Goal: Check status: Check status

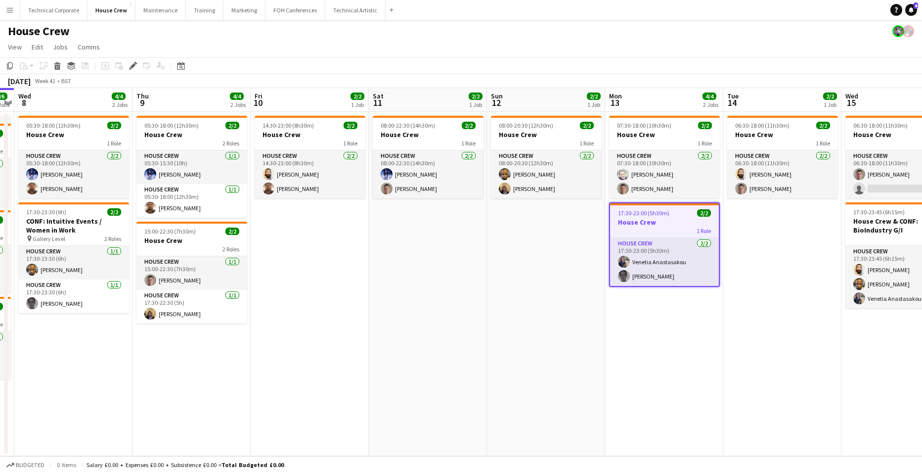
drag, startPoint x: 280, startPoint y: 373, endPoint x: 775, endPoint y: 319, distance: 497.8
click at [775, 319] on app-calendar-viewport "Sun 5 2/2 1 Job Mon 6 4/4 2 Jobs Tue 7 6/6 3 Jobs Wed 8 4/4 2 Jobs Thu 9 4/4 2 …" at bounding box center [461, 272] width 922 height 368
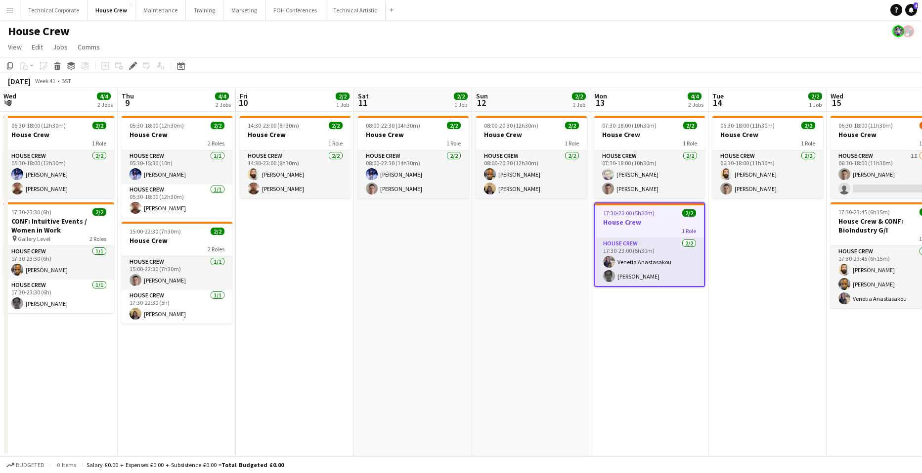
drag, startPoint x: 792, startPoint y: 315, endPoint x: 48, endPoint y: 278, distance: 745.4
click at [98, 287] on app-calendar-viewport "Sun 5 2/2 1 Job Mon 6 4/4 2 Jobs Tue 7 6/6 3 Jobs Wed 8 4/4 2 Jobs Thu 9 4/4 2 …" at bounding box center [461, 272] width 922 height 368
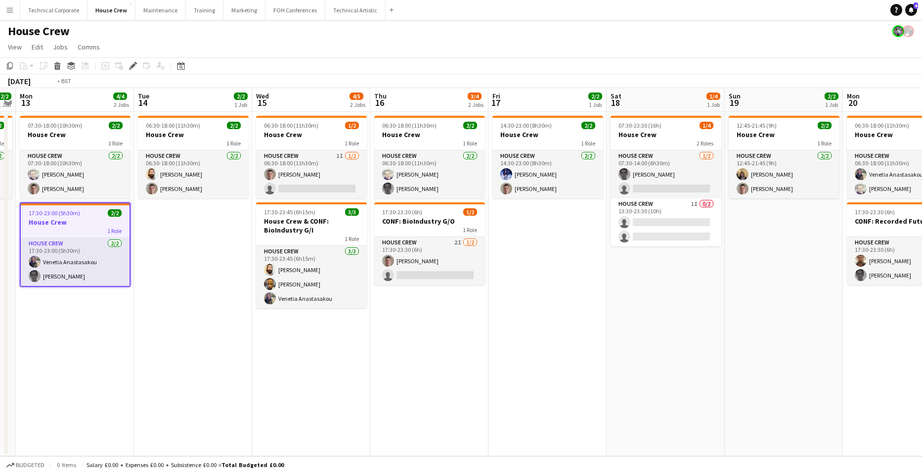
drag, startPoint x: 541, startPoint y: 295, endPoint x: 123, endPoint y: 297, distance: 418.2
click at [123, 297] on app-calendar-viewport "Fri 10 2/2 1 Job Sat 11 2/2 1 Job Sun 12 2/2 1 Job Mon 13 4/4 2 Jobs Tue 14 2/2…" at bounding box center [461, 272] width 922 height 368
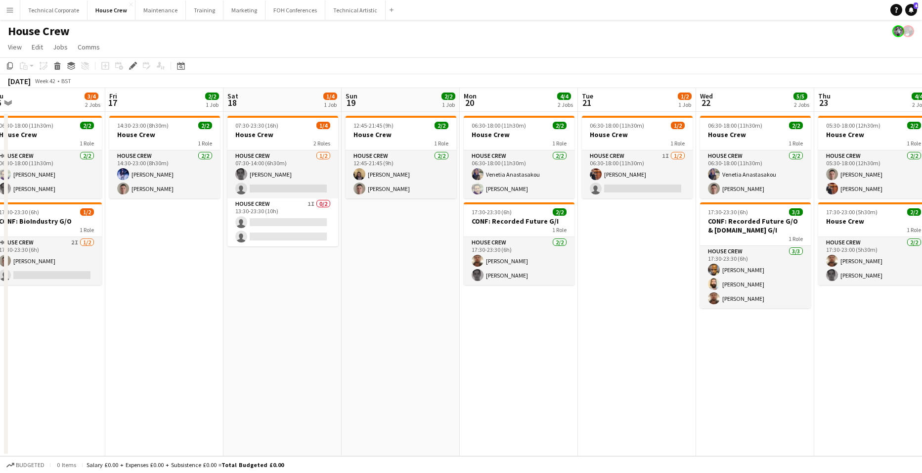
drag, startPoint x: 113, startPoint y: 337, endPoint x: 449, endPoint y: 370, distance: 337.3
click at [422, 371] on app-calendar-viewport "Mon 13 4/4 2 Jobs Tue 14 2/2 1 Job Wed 15 4/5 2 Jobs Thu 16 3/4 2 Jobs Fri 17 2…" at bounding box center [461, 272] width 922 height 368
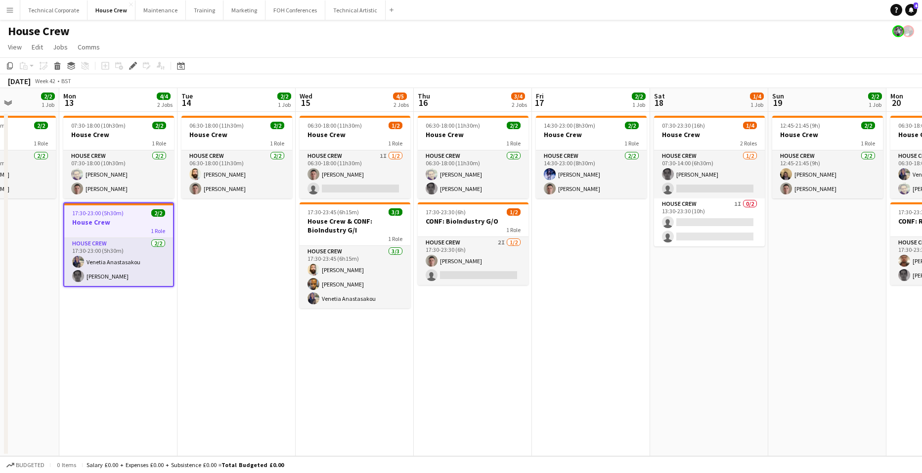
scroll to position [0, 295]
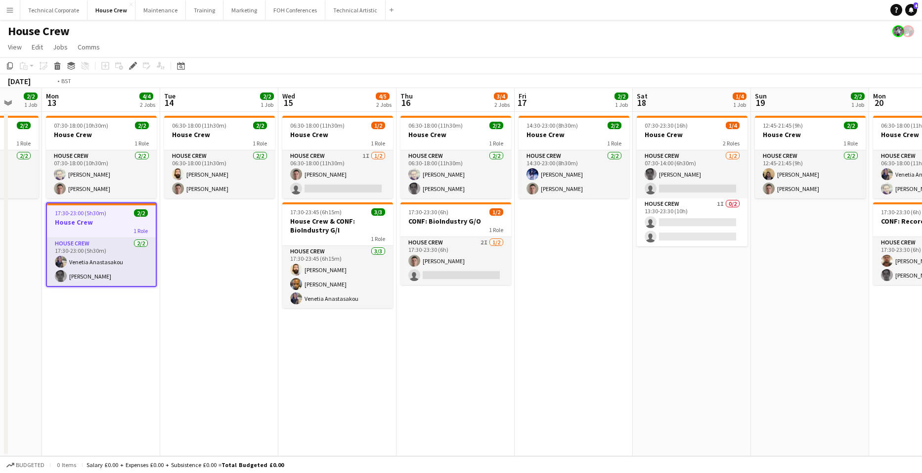
drag, startPoint x: 153, startPoint y: 360, endPoint x: 409, endPoint y: 327, distance: 257.7
click at [402, 328] on app-calendar-viewport "Sat 11 2/2 1 Job Sun 12 2/2 1 Job Mon 13 4/4 2 Jobs Tue 14 2/2 1 Job Wed 15 4/5…" at bounding box center [461, 272] width 922 height 368
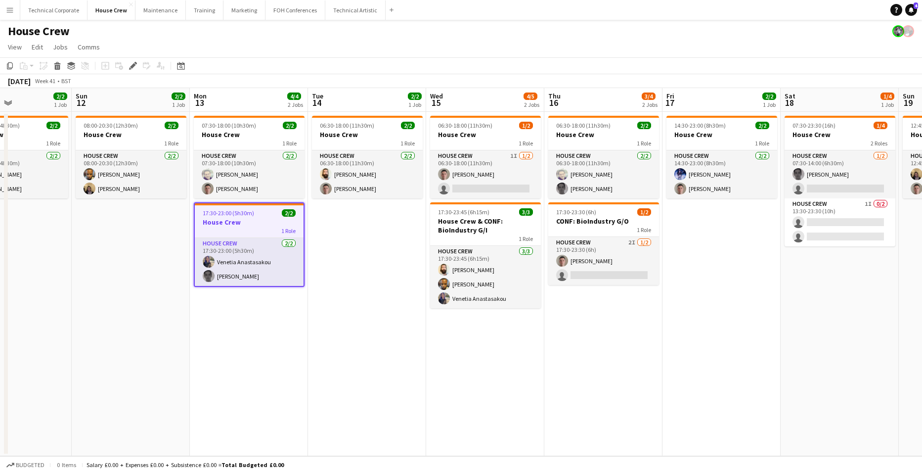
click at [246, 307] on app-date-cell "07:30-18:00 (10h30m) 2/2 House Crew 1 Role House Crew [DATE] 07:30-18:00 (10h30…" at bounding box center [249, 284] width 118 height 344
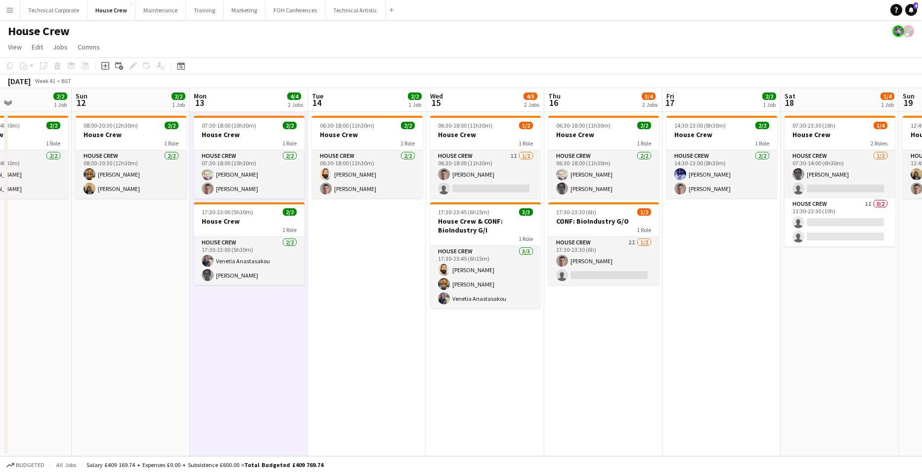
click at [286, 307] on app-date-cell "07:30-18:00 (10h30m) 2/2 House Crew 1 Role House Crew [DATE] 07:30-18:00 (10h30…" at bounding box center [249, 284] width 118 height 344
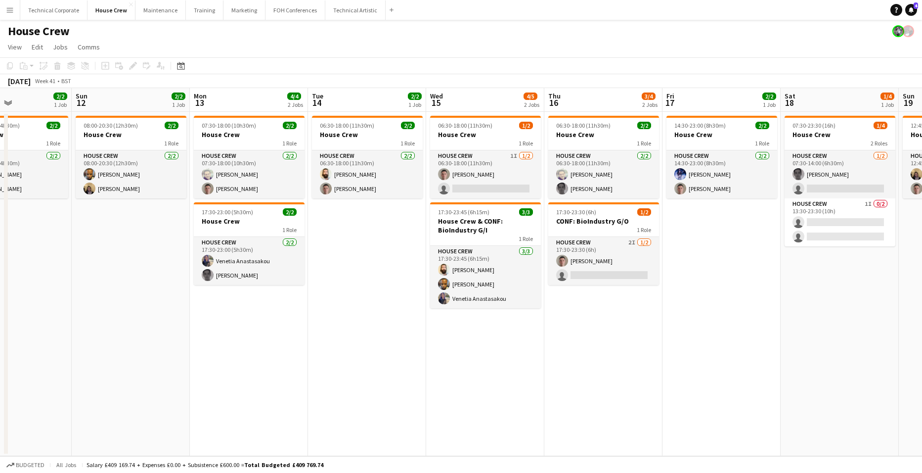
click at [284, 307] on app-date-cell "07:30-18:00 (10h30m) 2/2 House Crew 1 Role House Crew [DATE] 07:30-18:00 (10h30…" at bounding box center [249, 284] width 118 height 344
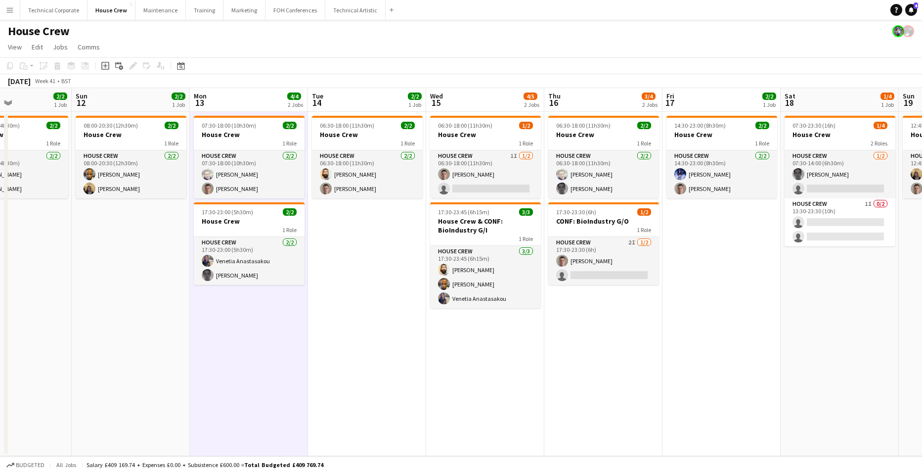
click at [284, 307] on app-date-cell "07:30-18:00 (10h30m) 2/2 House Crew 1 Role House Crew [DATE] 07:30-18:00 (10h30…" at bounding box center [249, 284] width 118 height 344
